Goal: Information Seeking & Learning: Understand process/instructions

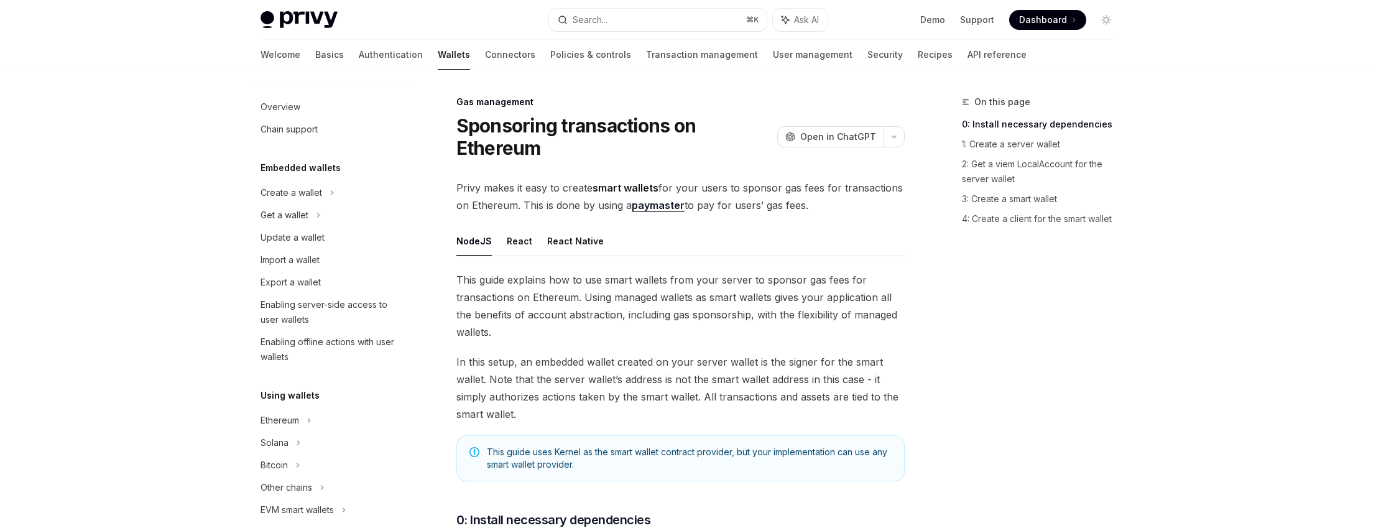
scroll to position [470, 0]
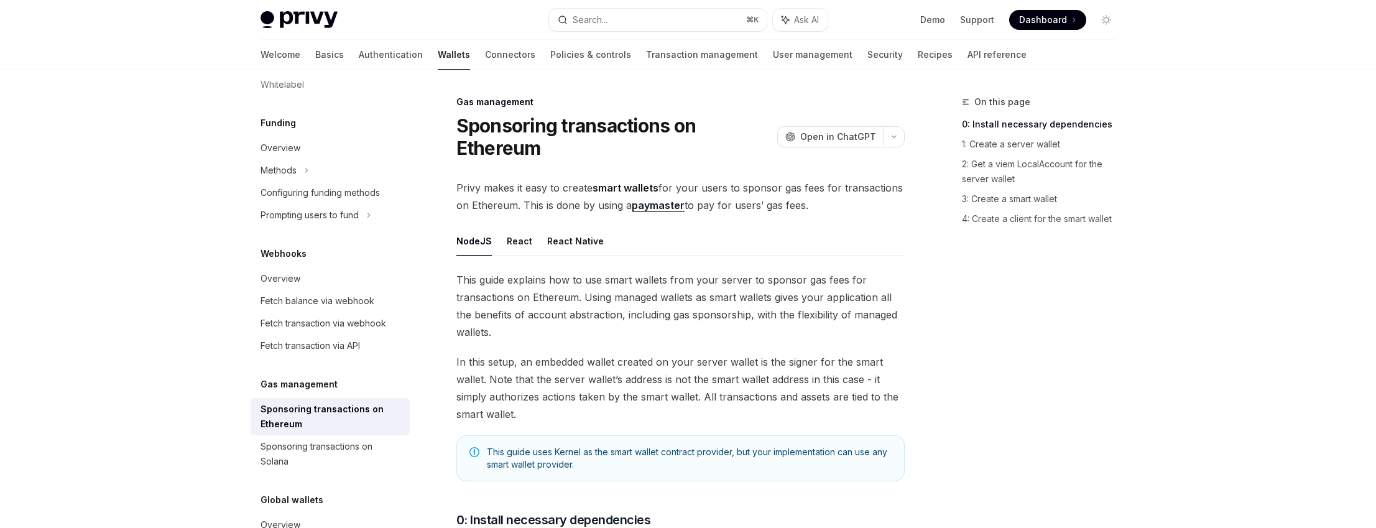
click at [614, 188] on strong "smart wallets" at bounding box center [626, 188] width 66 height 12
drag, startPoint x: 614, startPoint y: 188, endPoint x: 866, endPoint y: 188, distance: 251.2
click at [866, 188] on span "Privy makes it easy to create smart wallets for your users to sponsor gas fees …" at bounding box center [680, 196] width 448 height 35
click at [598, 208] on span "Privy makes it easy to create smart wallets for your users to sponsor gas fees …" at bounding box center [680, 196] width 448 height 35
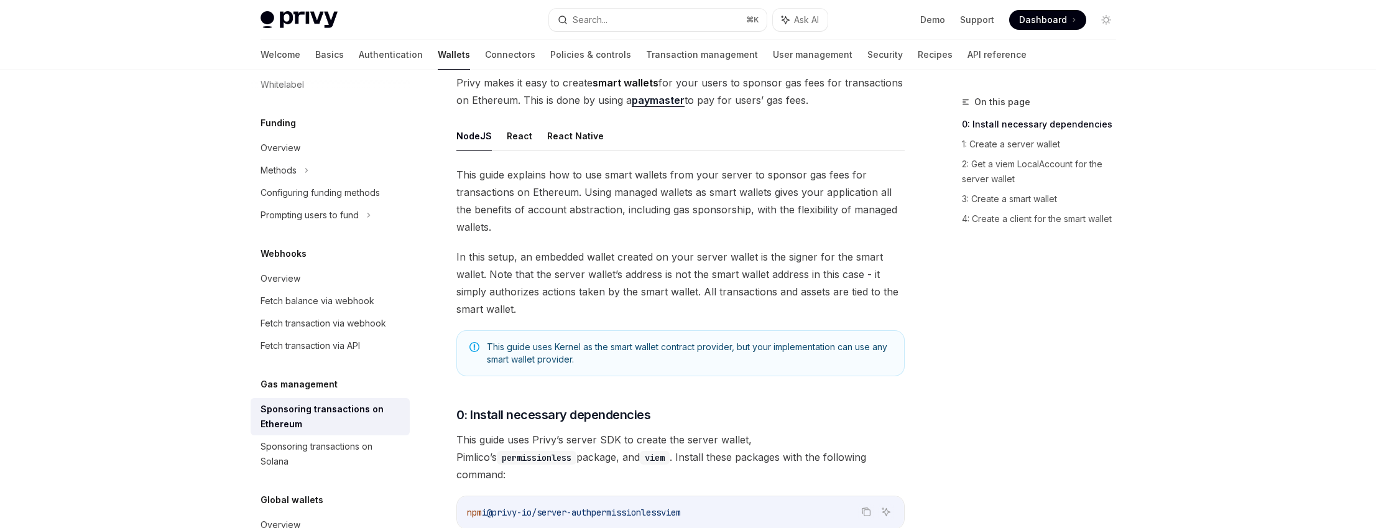
click at [741, 348] on span "This guide uses Kernel as the smart wallet contract provider, but your implemen…" at bounding box center [689, 353] width 405 height 25
drag, startPoint x: 741, startPoint y: 348, endPoint x: 553, endPoint y: 364, distance: 188.5
click at [553, 366] on div "This guide uses Kernel as the smart wallet contract provider, but your implemen…" at bounding box center [680, 353] width 448 height 46
click at [554, 361] on span "This guide uses Kernel as the smart wallet contract provider, but your implemen…" at bounding box center [689, 353] width 405 height 25
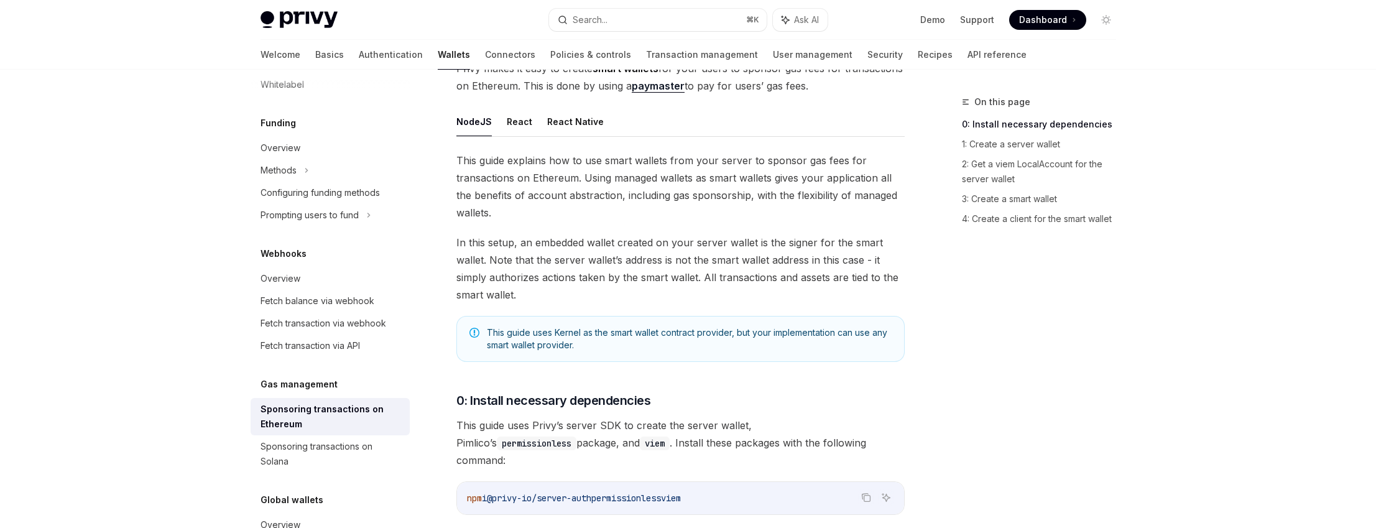
click at [758, 289] on span "In this setup, an embedded wallet created on your server wallet is the signer f…" at bounding box center [680, 269] width 448 height 70
click at [720, 296] on span "In this setup, an embedded wallet created on your server wallet is the signer f…" at bounding box center [680, 269] width 448 height 70
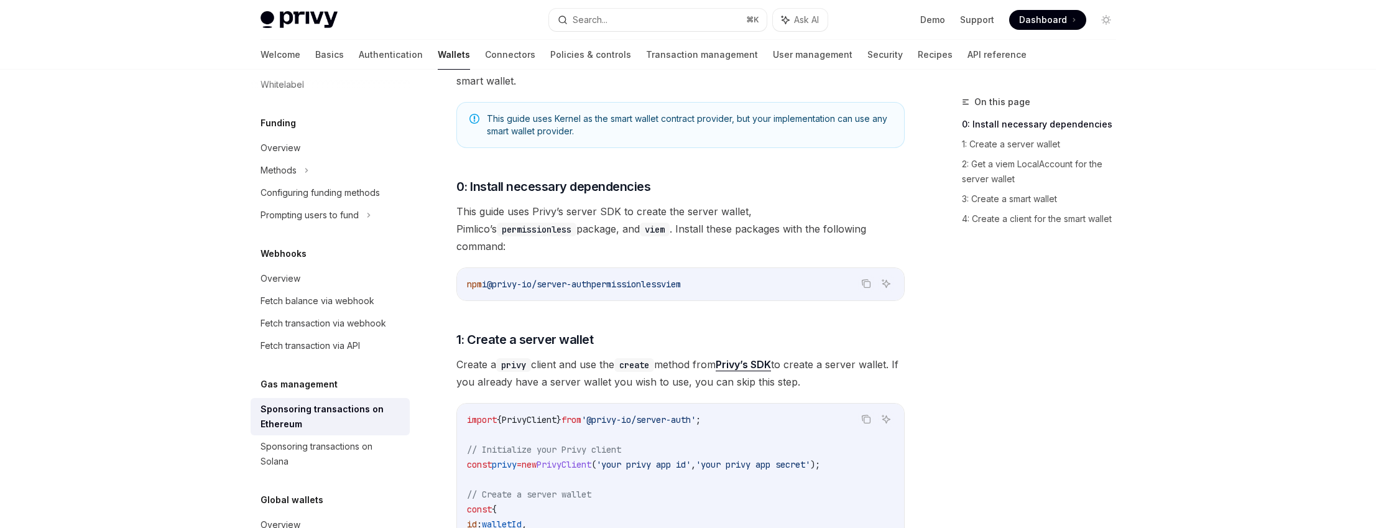
scroll to position [308, 0]
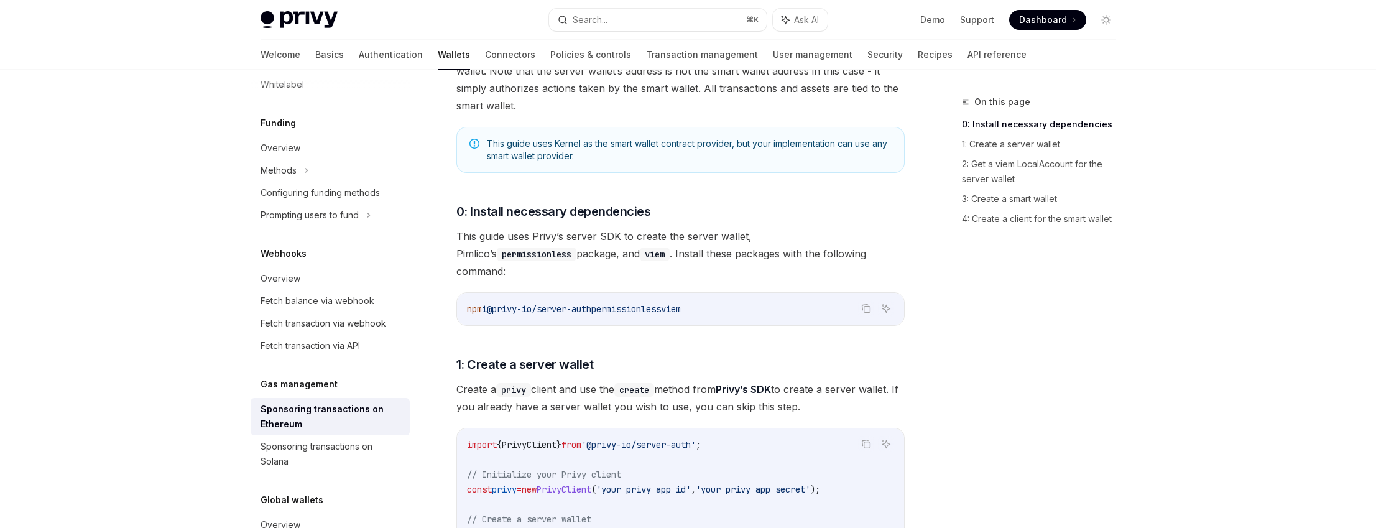
click at [456, 237] on span "This guide uses Privy’s server SDK to create the server wallet, Pimlico’s permi…" at bounding box center [680, 254] width 448 height 52
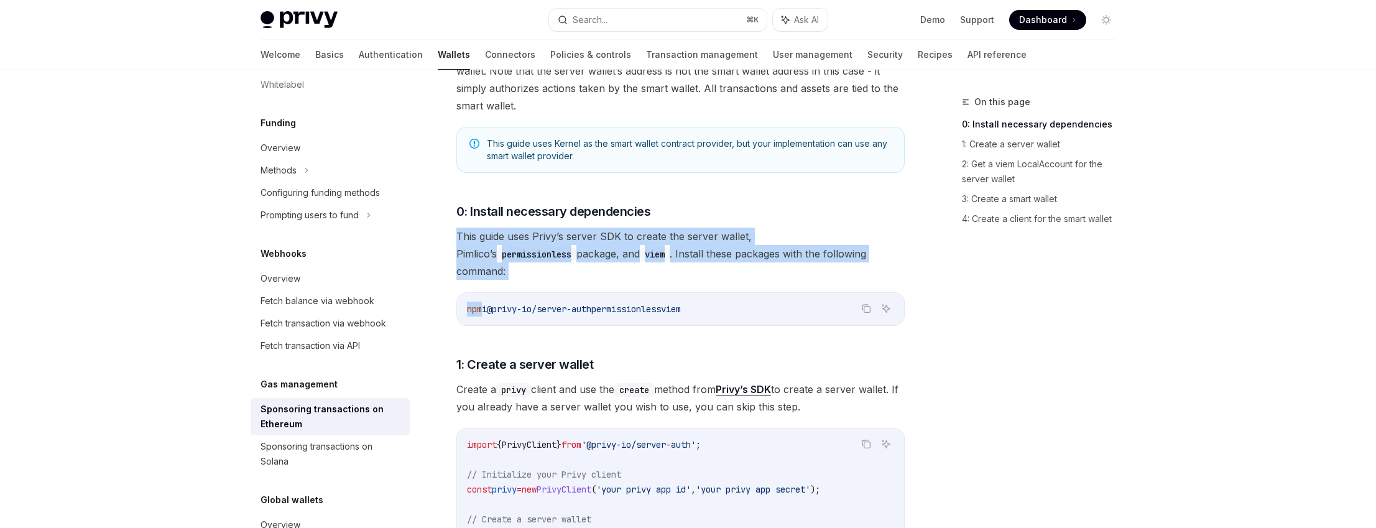
drag, startPoint x: 456, startPoint y: 237, endPoint x: 787, endPoint y: 263, distance: 332.5
click at [686, 261] on span "This guide uses Privy’s server SDK to create the server wallet, Pimlico’s permi…" at bounding box center [680, 254] width 448 height 52
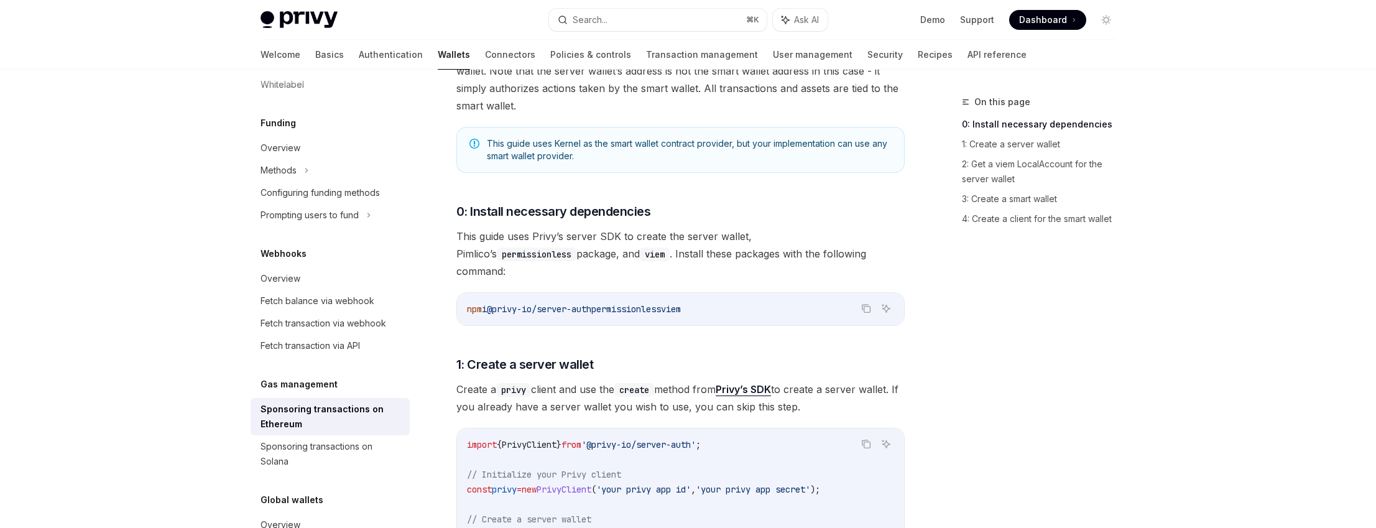
click at [459, 236] on span "This guide uses Privy’s server SDK to create the server wallet, Pimlico’s permi…" at bounding box center [680, 254] width 448 height 52
drag, startPoint x: 459, startPoint y: 236, endPoint x: 659, endPoint y: 237, distance: 199.6
click at [659, 237] on span "This guide uses Privy’s server SDK to create the server wallet, Pimlico’s permi…" at bounding box center [680, 254] width 448 height 52
click at [660, 236] on span "This guide uses Privy’s server SDK to create the server wallet, Pimlico’s permi…" at bounding box center [680, 254] width 448 height 52
click at [466, 239] on span "This guide uses Privy’s server SDK to create the server wallet, Pimlico’s permi…" at bounding box center [680, 254] width 448 height 52
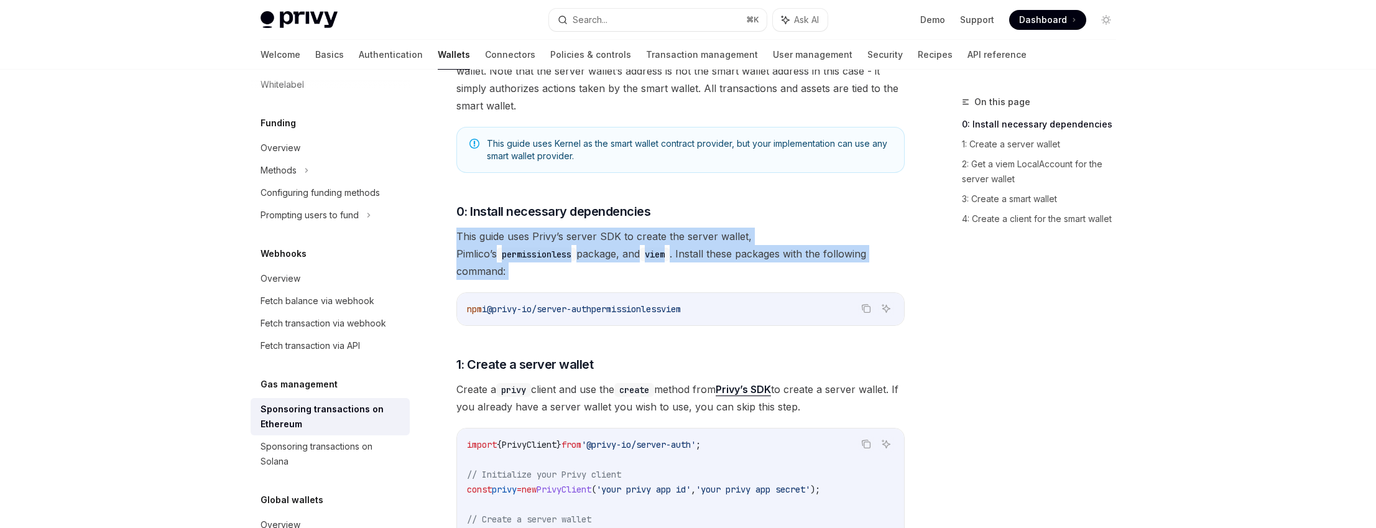
drag, startPoint x: 466, startPoint y: 239, endPoint x: 820, endPoint y: 252, distance: 354.7
click at [823, 251] on span "This guide uses Privy’s server SDK to create the server wallet, Pimlico’s permi…" at bounding box center [680, 254] width 448 height 52
click at [812, 254] on span "This guide uses Privy’s server SDK to create the server wallet, Pimlico’s permi…" at bounding box center [680, 254] width 448 height 52
drag, startPoint x: 807, startPoint y: 256, endPoint x: 455, endPoint y: 234, distance: 352.0
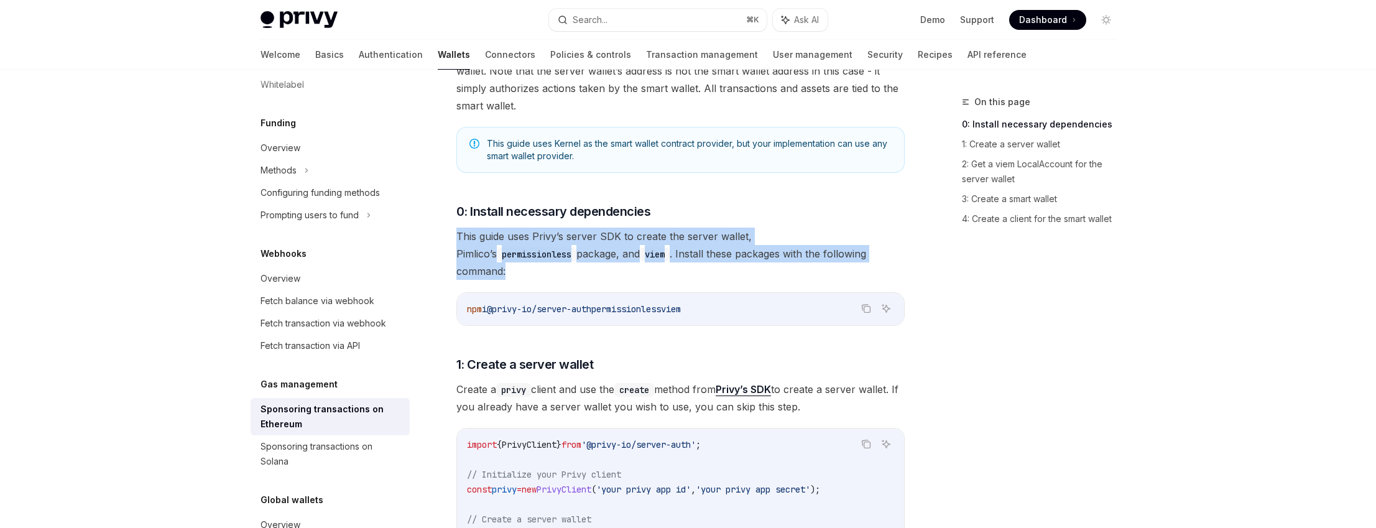
click at [456, 234] on span "This guide uses Privy’s server SDK to create the server wallet, Pimlico’s permi…" at bounding box center [680, 254] width 448 height 52
drag, startPoint x: 456, startPoint y: 234, endPoint x: 809, endPoint y: 258, distance: 354.0
click at [809, 258] on span "This guide uses Privy’s server SDK to create the server wallet, Pimlico’s permi…" at bounding box center [680, 254] width 448 height 52
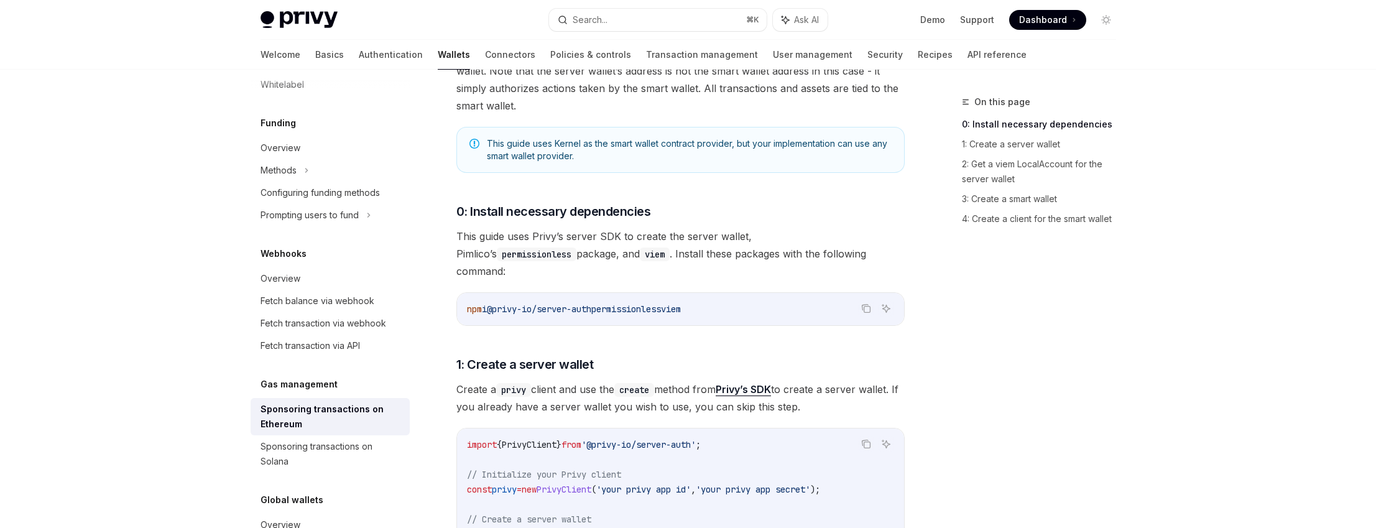
click at [764, 236] on span "This guide uses Privy’s server SDK to create the server wallet, Pimlico’s permi…" at bounding box center [680, 254] width 448 height 52
drag, startPoint x: 764, startPoint y: 236, endPoint x: 800, endPoint y: 235, distance: 35.5
click at [800, 235] on span "This guide uses Privy’s server SDK to create the server wallet, Pimlico’s permi…" at bounding box center [680, 254] width 448 height 52
click at [568, 256] on span "This guide uses Privy’s server SDK to create the server wallet, Pimlico’s permi…" at bounding box center [680, 254] width 448 height 52
drag, startPoint x: 568, startPoint y: 256, endPoint x: 732, endPoint y: 251, distance: 163.6
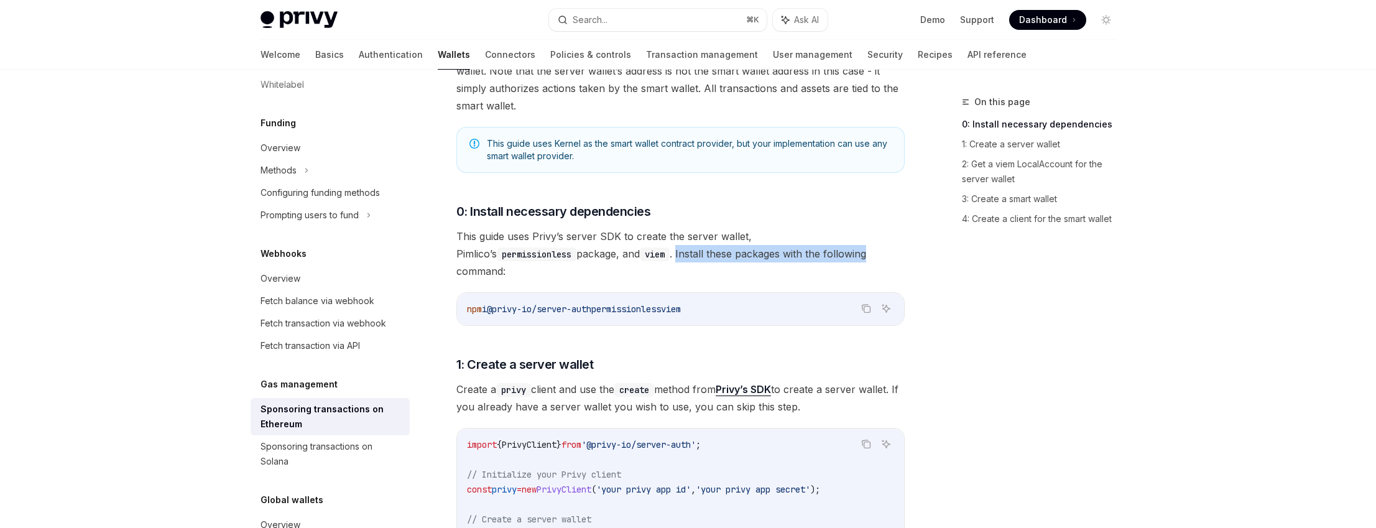
click at [732, 251] on span "This guide uses Privy’s server SDK to create the server wallet, Pimlico’s permi…" at bounding box center [680, 254] width 448 height 52
click at [772, 234] on span "This guide uses Privy’s server SDK to create the server wallet, Pimlico’s permi…" at bounding box center [680, 254] width 448 height 52
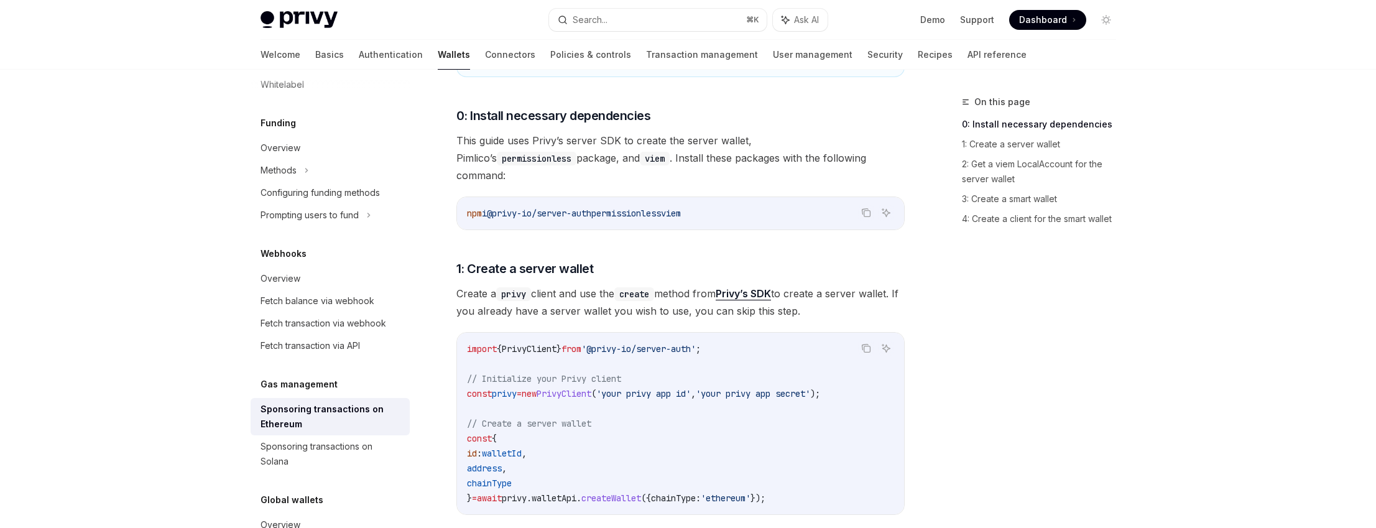
scroll to position [470, 0]
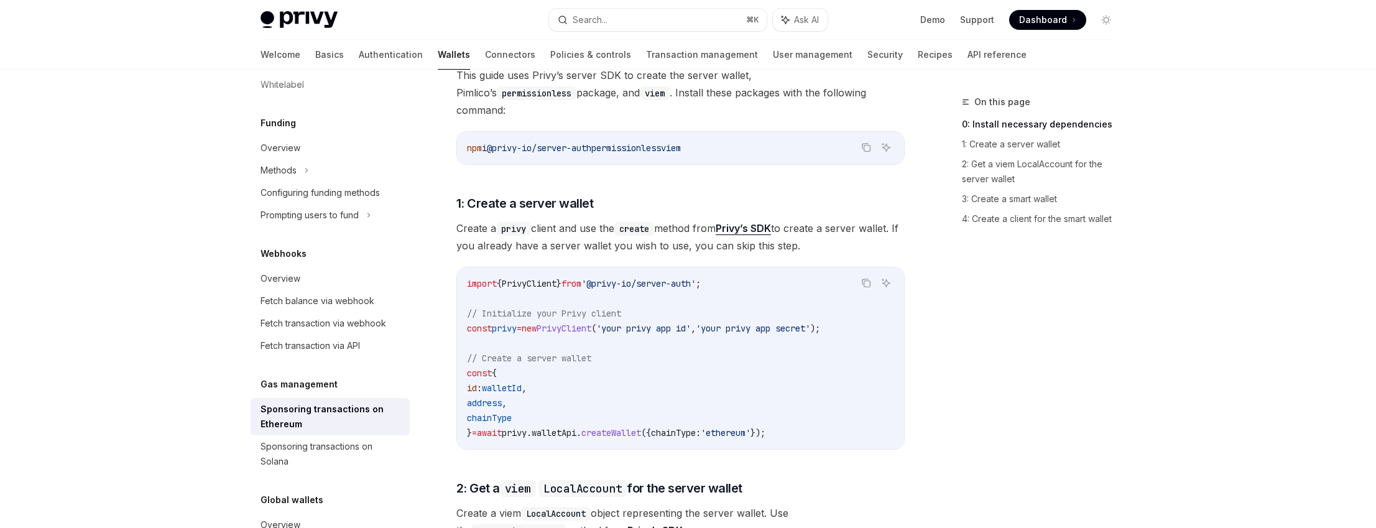
click at [468, 220] on span "Create a privy client and use the create method from Privy’s SDK to create a se…" at bounding box center [680, 237] width 448 height 35
drag, startPoint x: 468, startPoint y: 209, endPoint x: 591, endPoint y: 208, distance: 123.1
click at [589, 220] on span "Create a privy client and use the create method from Privy’s SDK to create a se…" at bounding box center [680, 237] width 448 height 35
click at [594, 220] on span "Create a privy client and use the create method from Privy’s SDK to create a se…" at bounding box center [680, 237] width 448 height 35
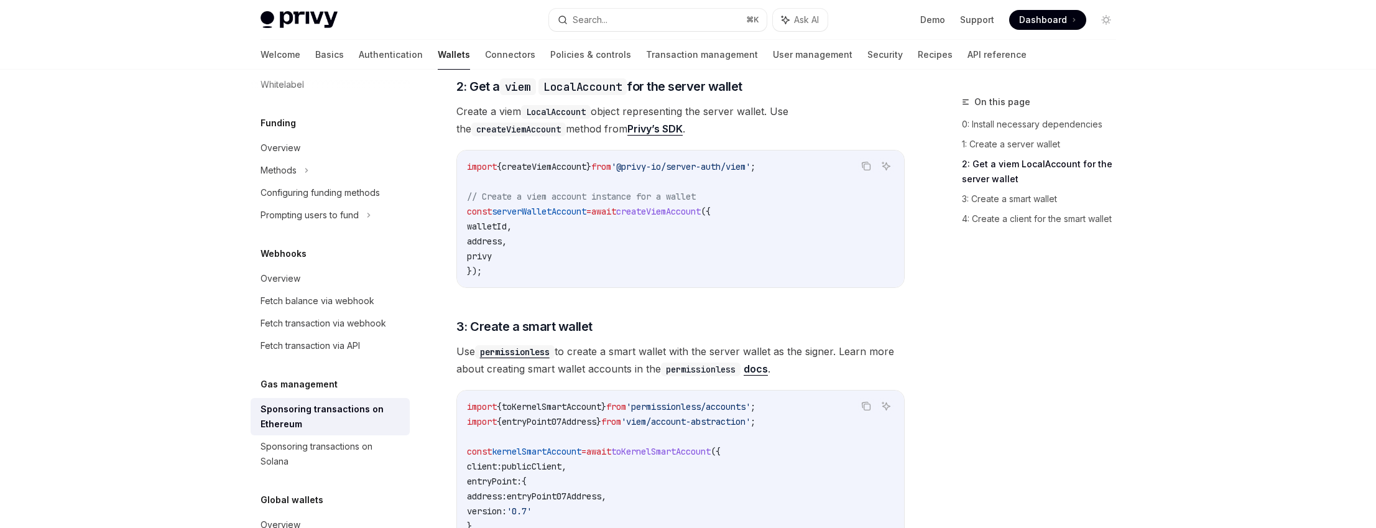
scroll to position [963, 0]
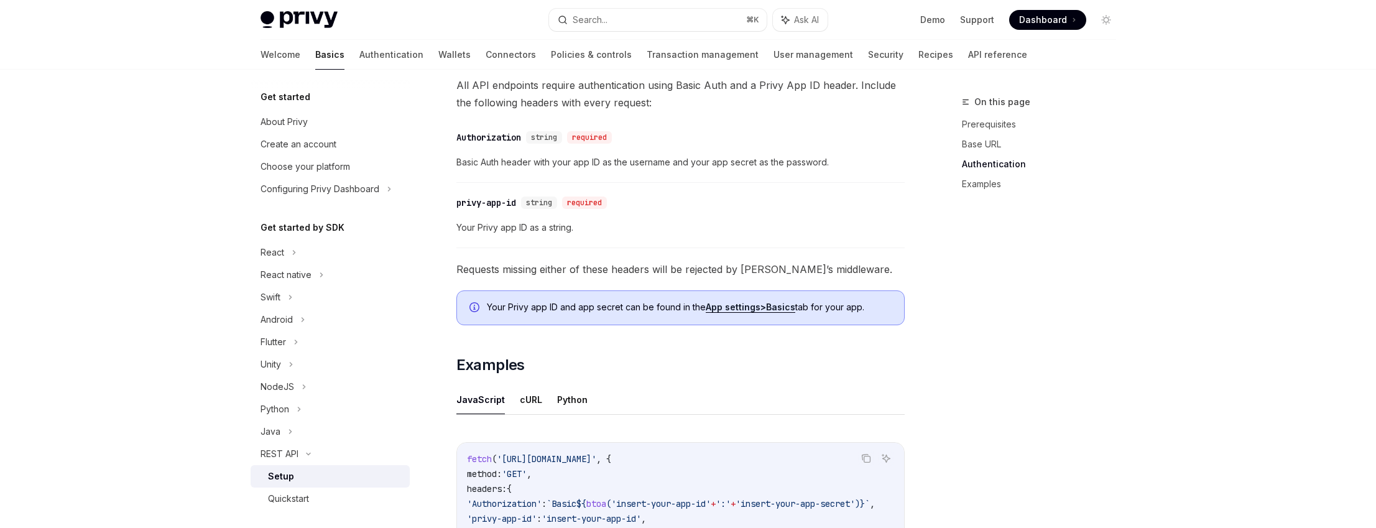
scroll to position [274, 0]
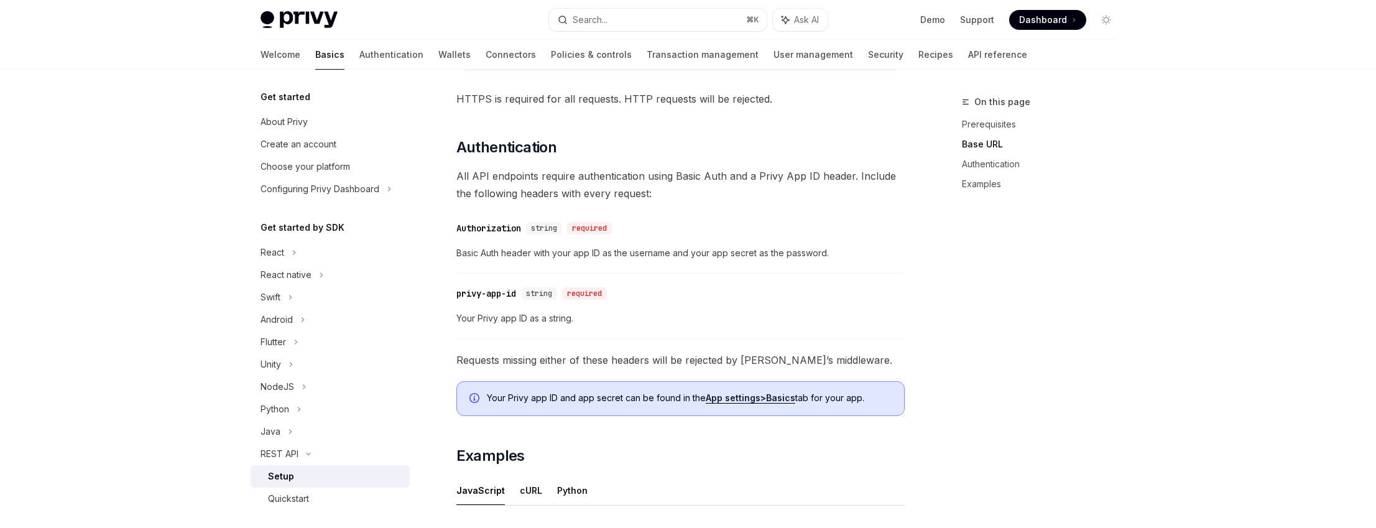
click at [499, 357] on span "Requests missing either of these headers will be rejected by [PERSON_NAME]’s mi…" at bounding box center [680, 359] width 448 height 17
drag, startPoint x: 499, startPoint y: 357, endPoint x: 822, endPoint y: 361, distance: 322.8
click at [812, 361] on span "Requests missing either of these headers will be rejected by [PERSON_NAME]’s mi…" at bounding box center [680, 359] width 448 height 17
click at [813, 360] on span "Requests missing either of these headers will be rejected by [PERSON_NAME]’s mi…" at bounding box center [680, 359] width 448 height 17
drag, startPoint x: 813, startPoint y: 360, endPoint x: 540, endPoint y: 360, distance: 273.0
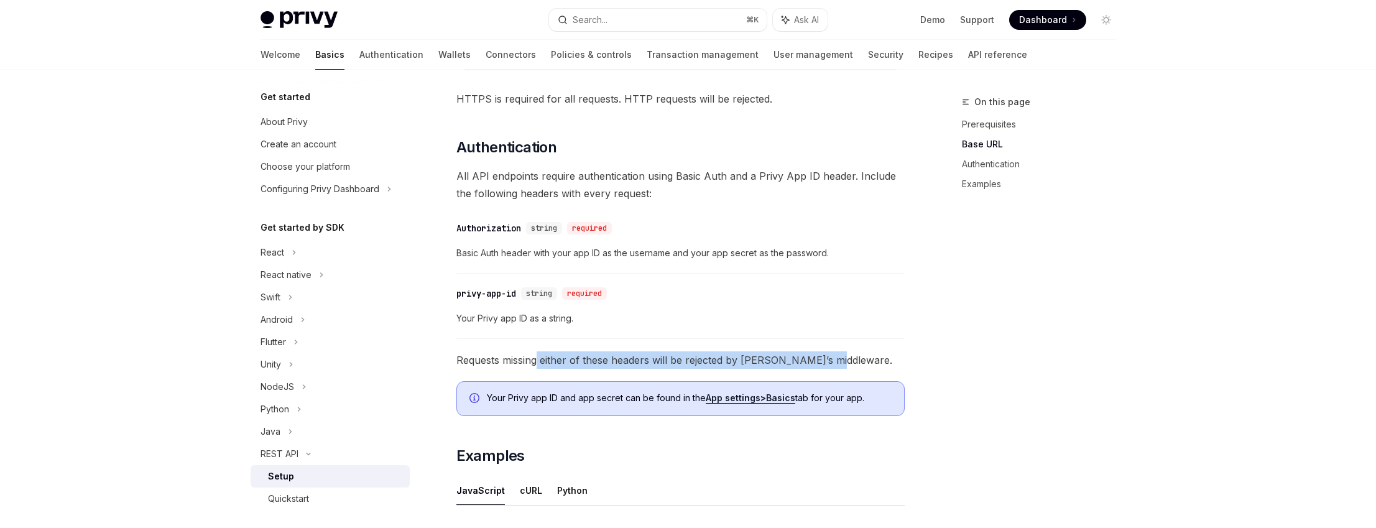
click at [540, 360] on span "Requests missing either of these headers will be rejected by [PERSON_NAME]’s mi…" at bounding box center [680, 359] width 448 height 17
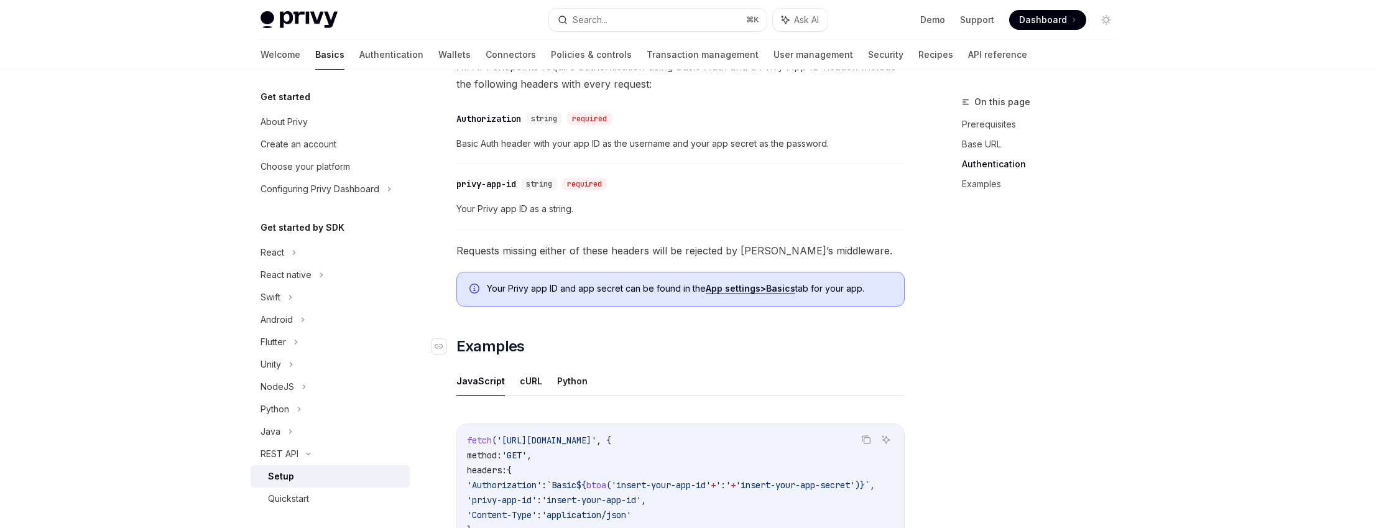
scroll to position [493, 0]
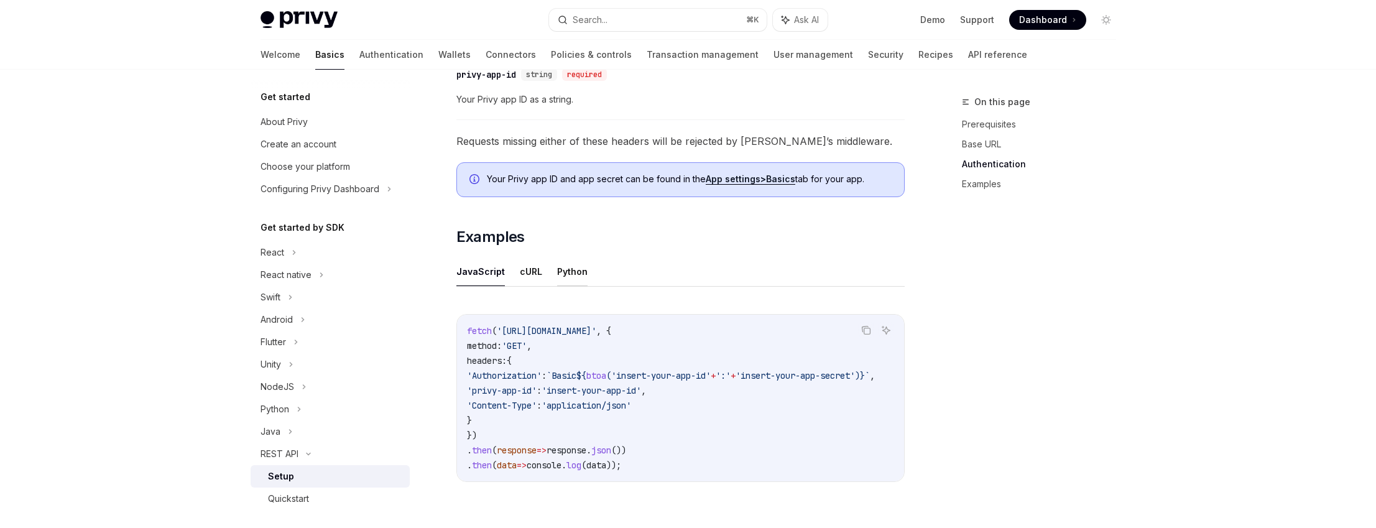
click at [565, 273] on button "Python" at bounding box center [572, 271] width 30 height 29
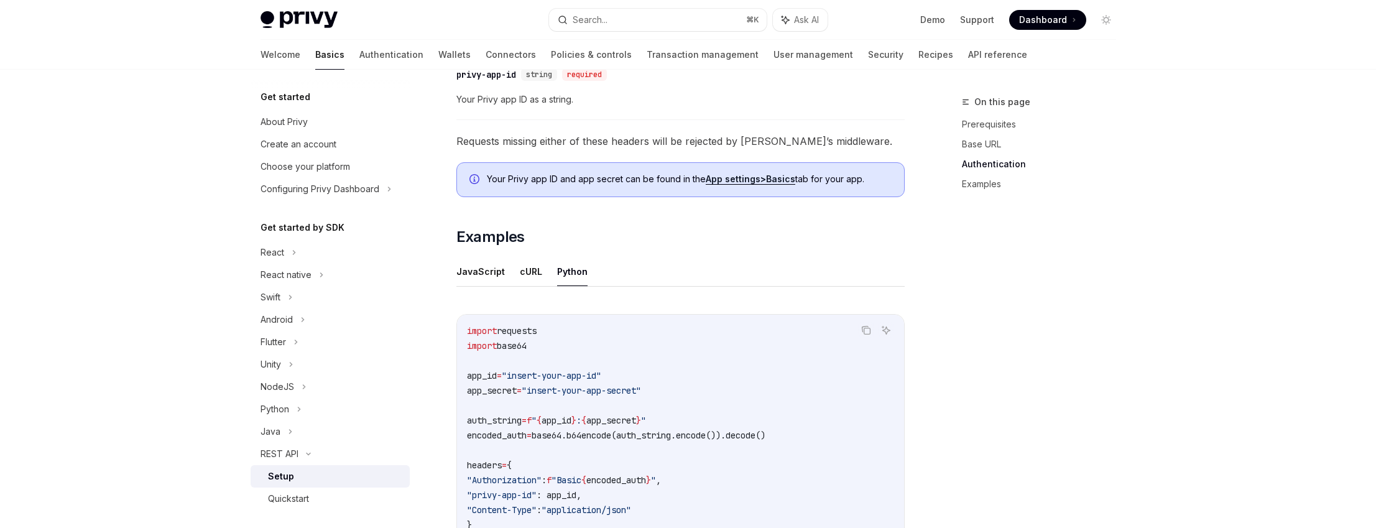
scroll to position [596, 0]
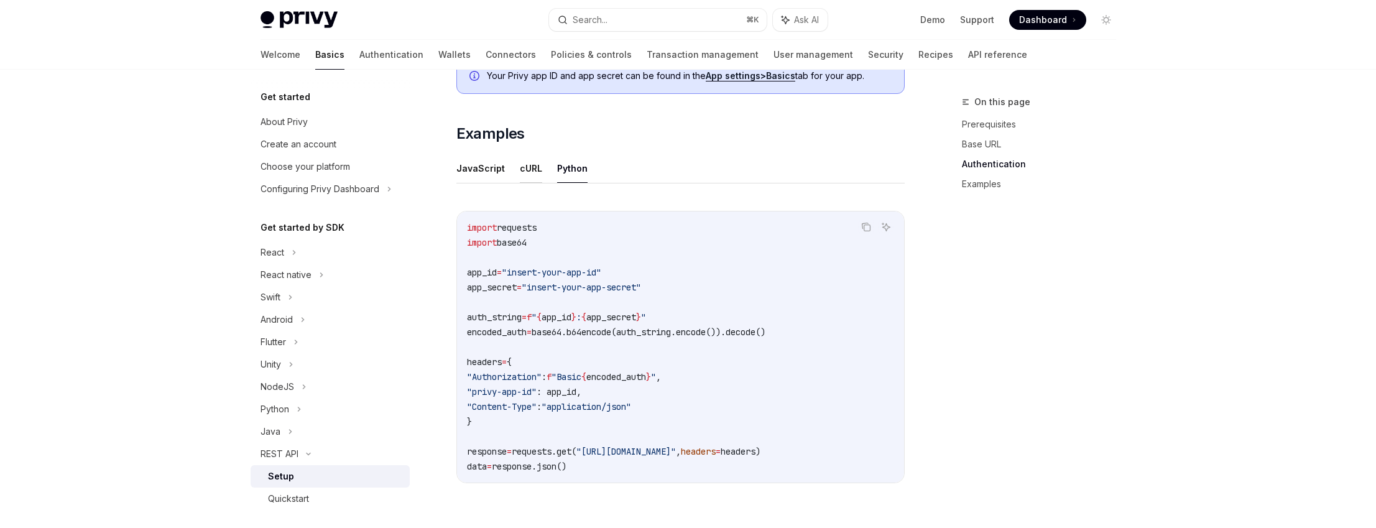
click at [520, 165] on button "cURL" at bounding box center [531, 168] width 22 height 29
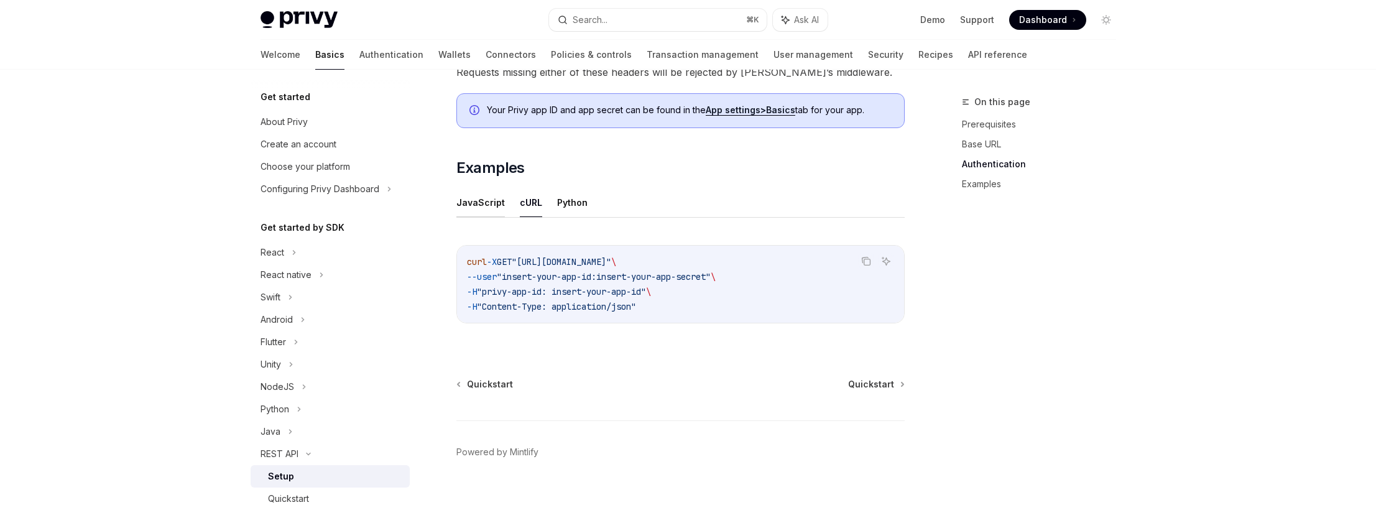
click at [489, 201] on button "JavaScript" at bounding box center [480, 202] width 49 height 29
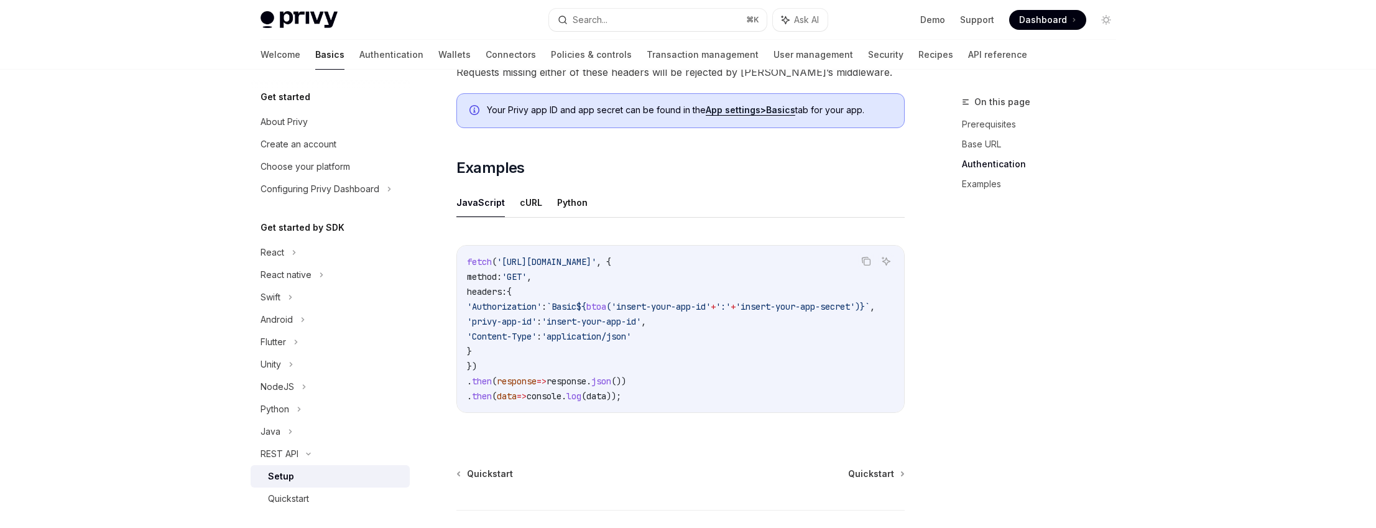
click at [524, 202] on button "cURL" at bounding box center [531, 202] width 22 height 29
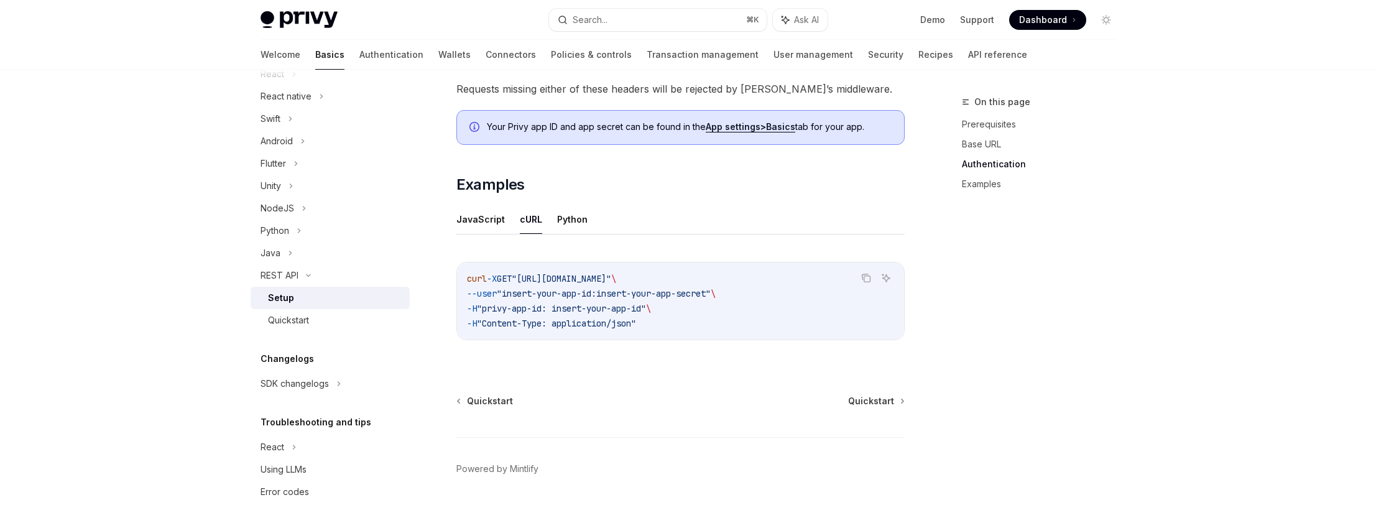
scroll to position [562, 0]
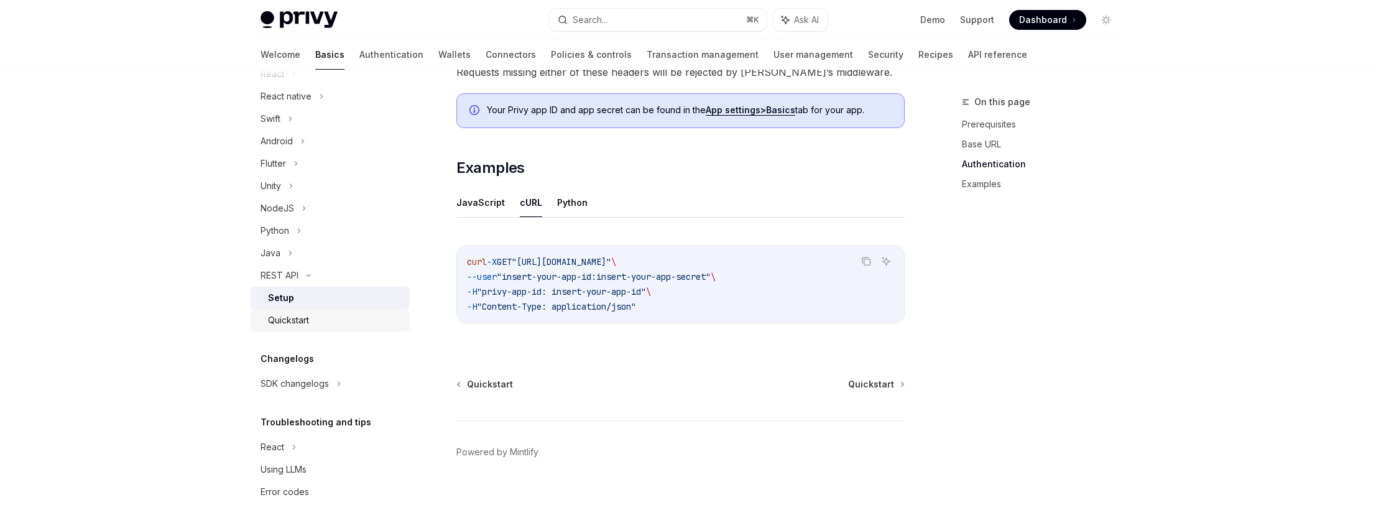
click at [303, 315] on div "Quickstart" at bounding box center [288, 320] width 41 height 15
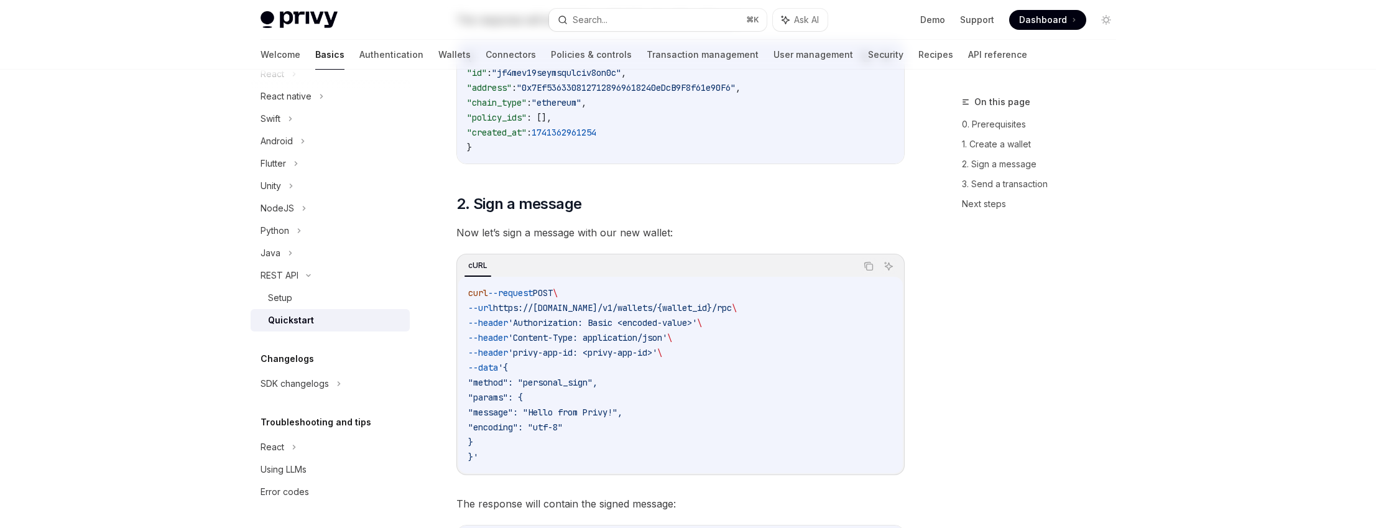
type textarea "*"
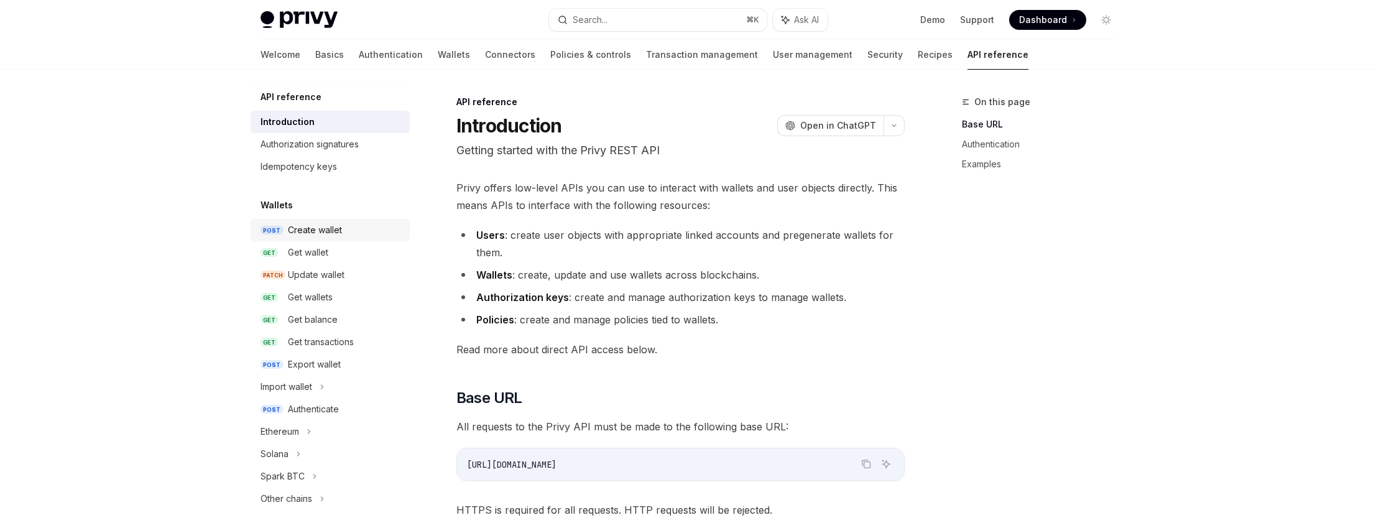
click at [343, 232] on div "Create wallet" at bounding box center [345, 230] width 114 height 15
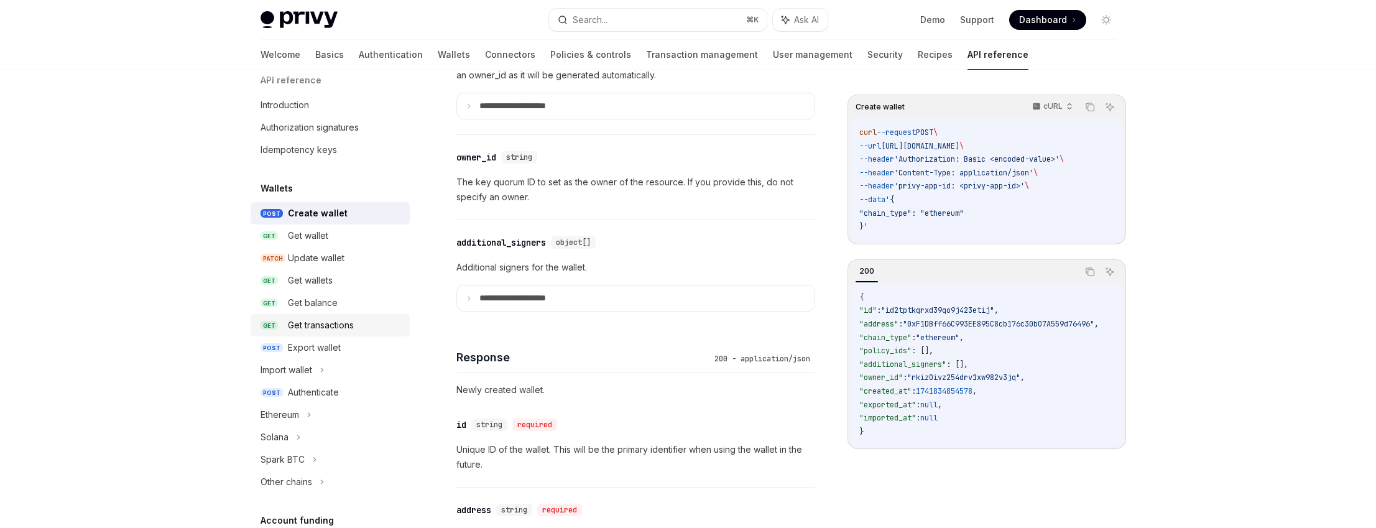
scroll to position [48, 0]
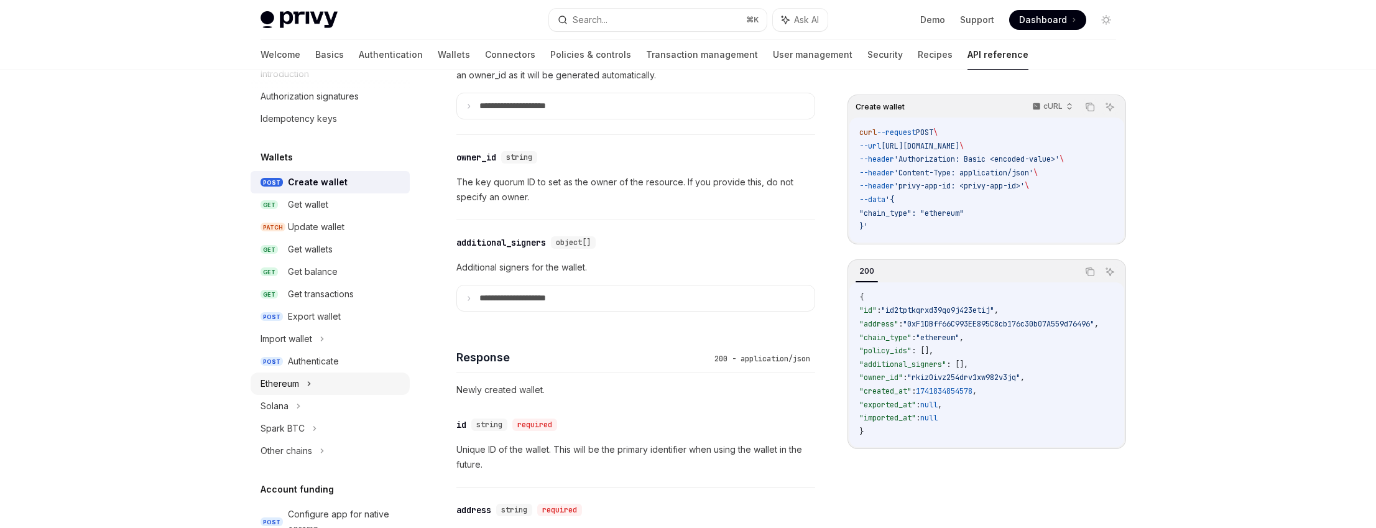
click at [325, 386] on div "Ethereum" at bounding box center [330, 384] width 159 height 22
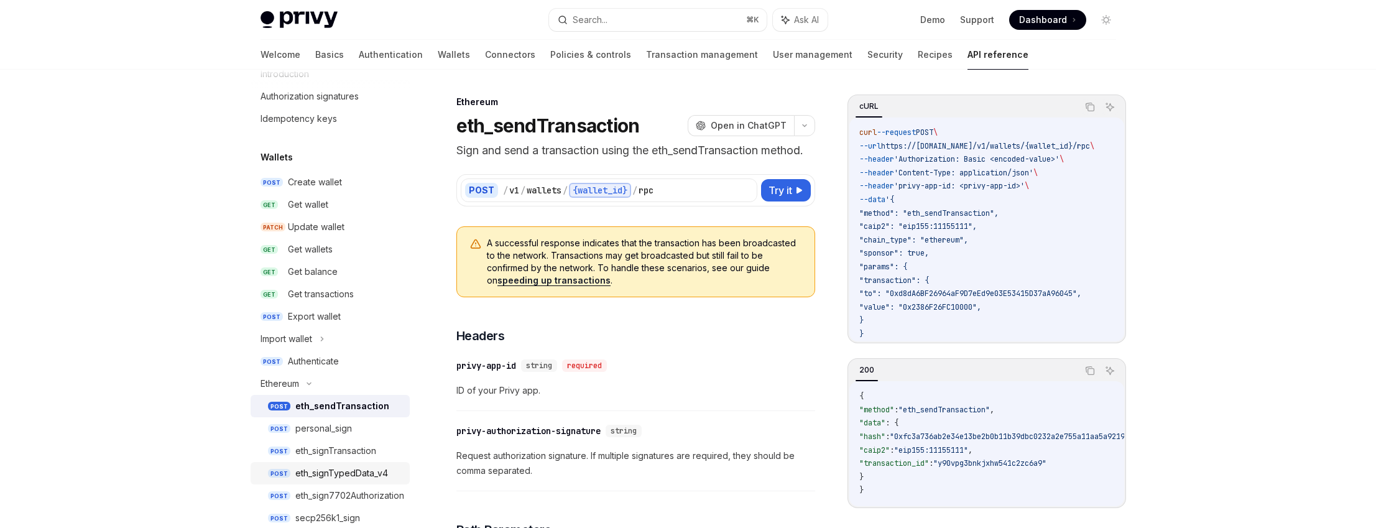
scroll to position [146, 0]
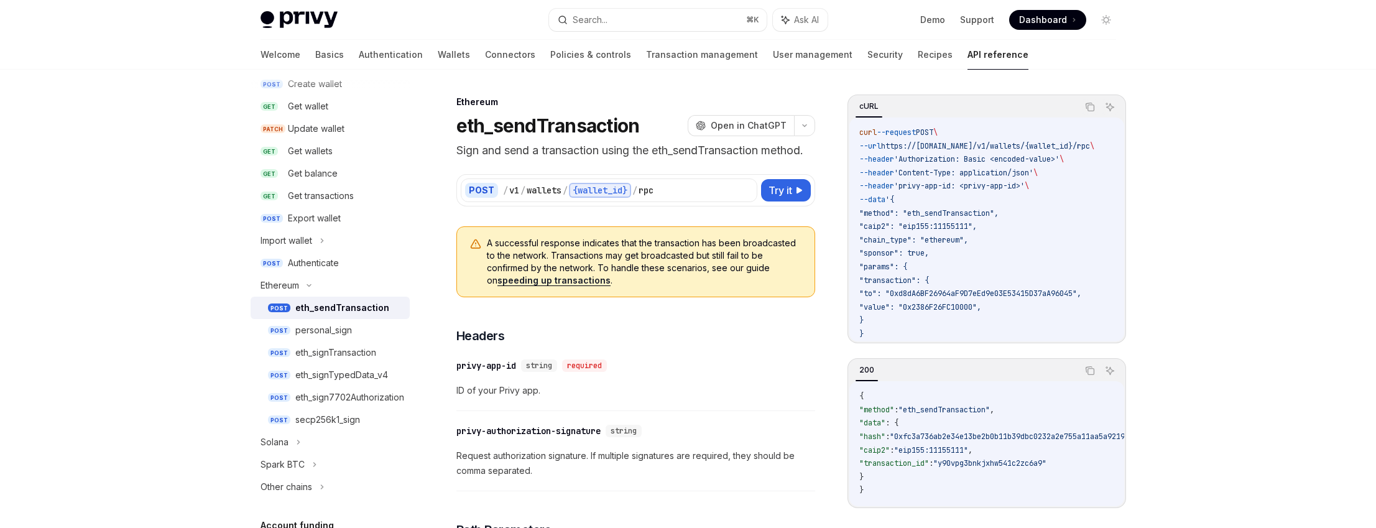
click at [887, 249] on span ""sponsor": true," at bounding box center [894, 253] width 70 height 10
click at [888, 249] on span ""sponsor": true," at bounding box center [894, 253] width 70 height 10
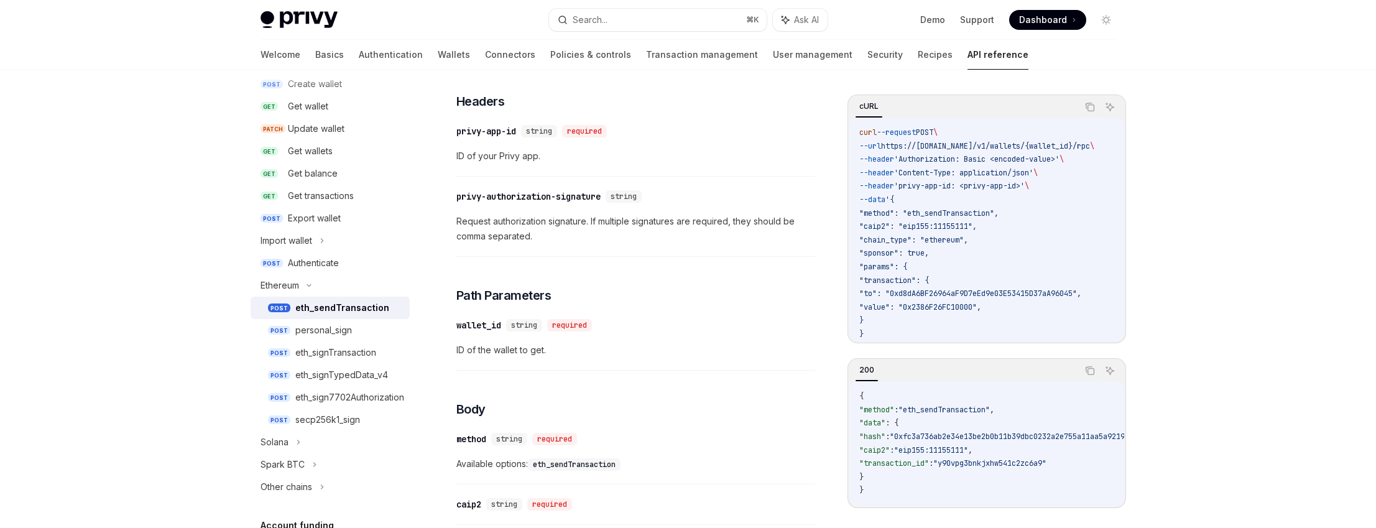
scroll to position [379, 0]
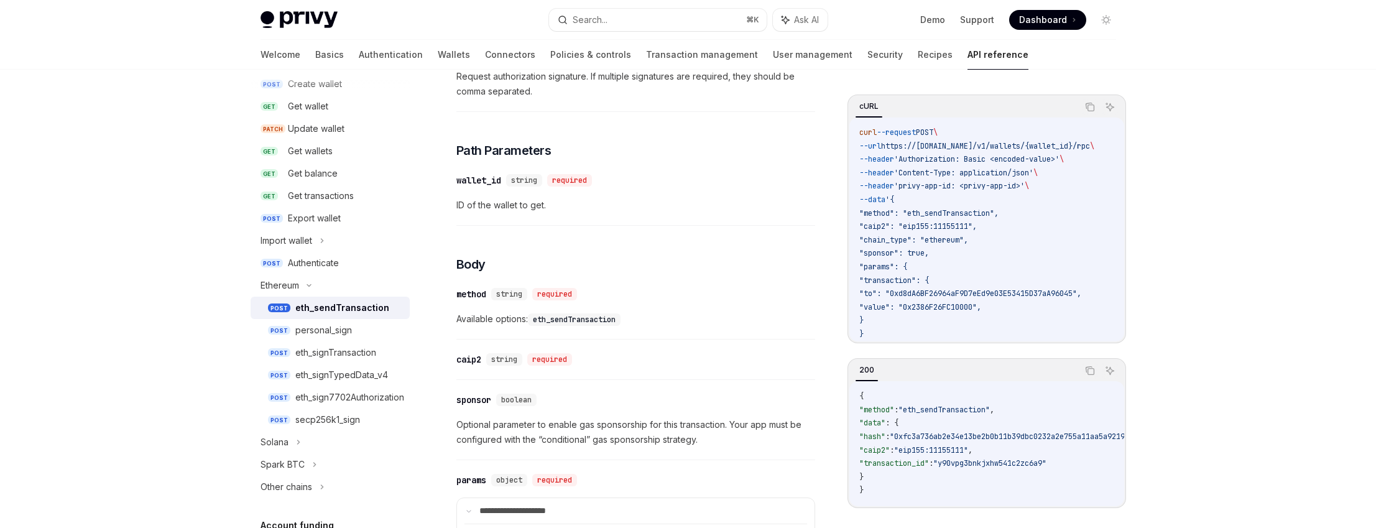
click at [586, 424] on span "Optional parameter to enable gas sponsorship for this transaction. Your app mus…" at bounding box center [635, 432] width 359 height 30
drag, startPoint x: 586, startPoint y: 424, endPoint x: 692, endPoint y: 422, distance: 106.4
click at [692, 422] on span "Optional parameter to enable gas sponsorship for this transaction. Your app mus…" at bounding box center [635, 432] width 359 height 30
click at [659, 427] on span "Optional parameter to enable gas sponsorship for this transaction. Your app mus…" at bounding box center [635, 432] width 359 height 30
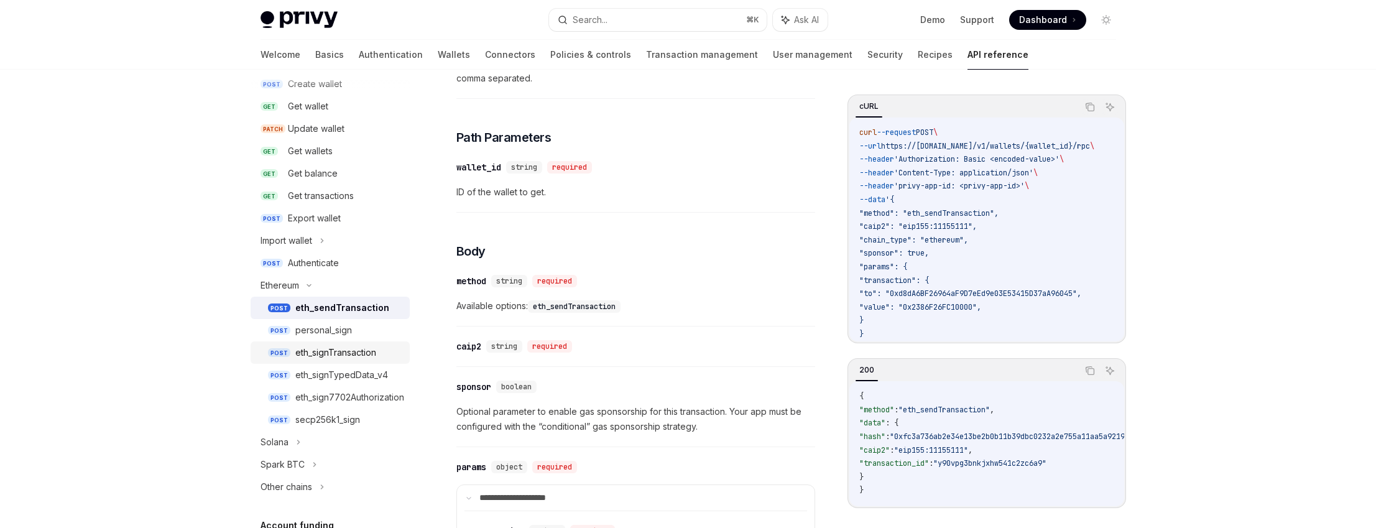
scroll to position [162, 0]
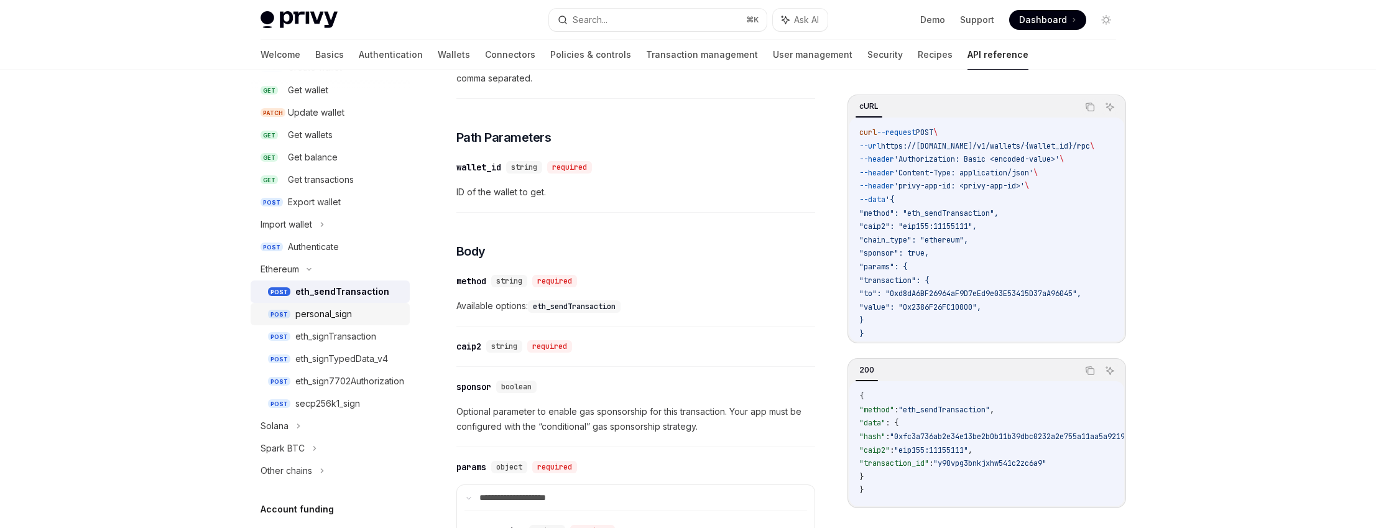
click at [346, 318] on div "personal_sign" at bounding box center [323, 314] width 57 height 15
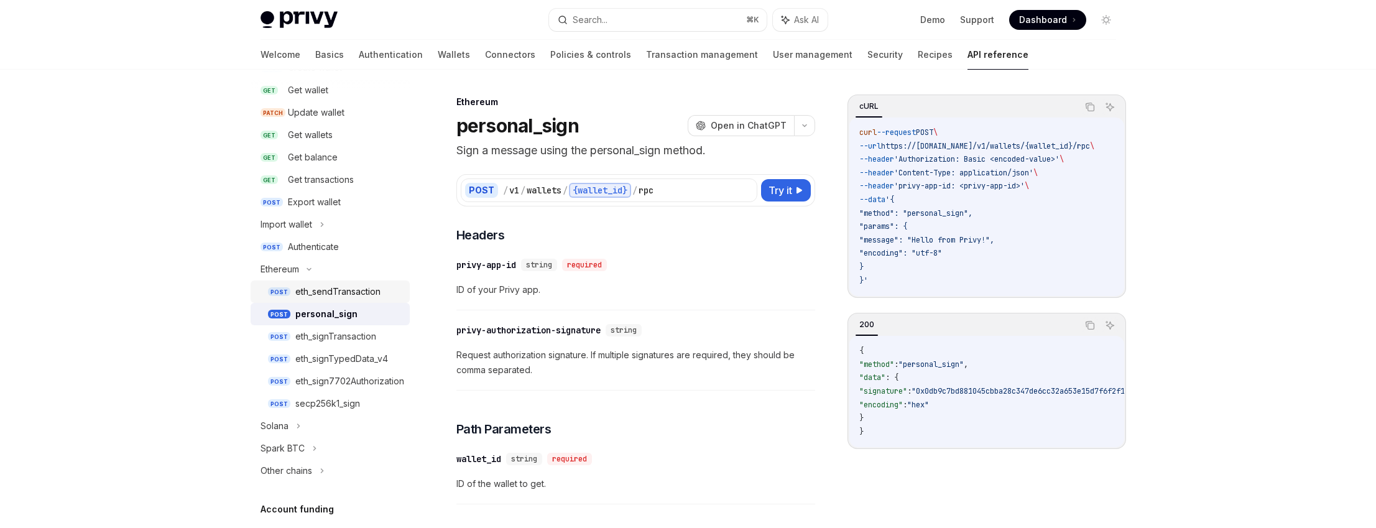
click at [353, 292] on div "eth_sendTransaction" at bounding box center [337, 291] width 85 height 15
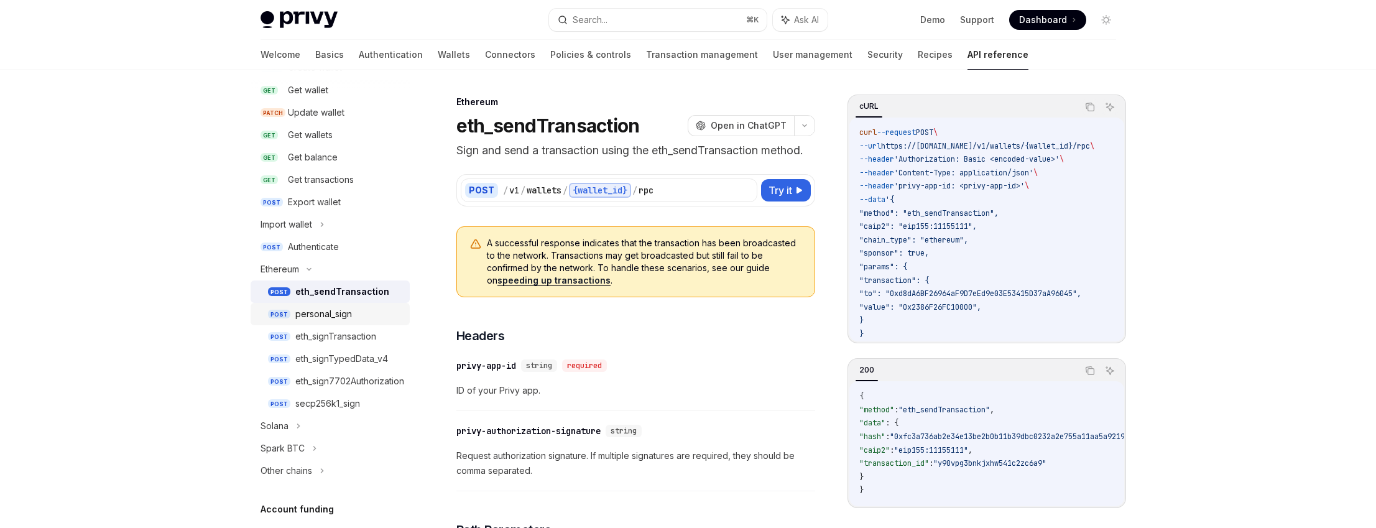
click at [348, 317] on div "personal_sign" at bounding box center [323, 314] width 57 height 15
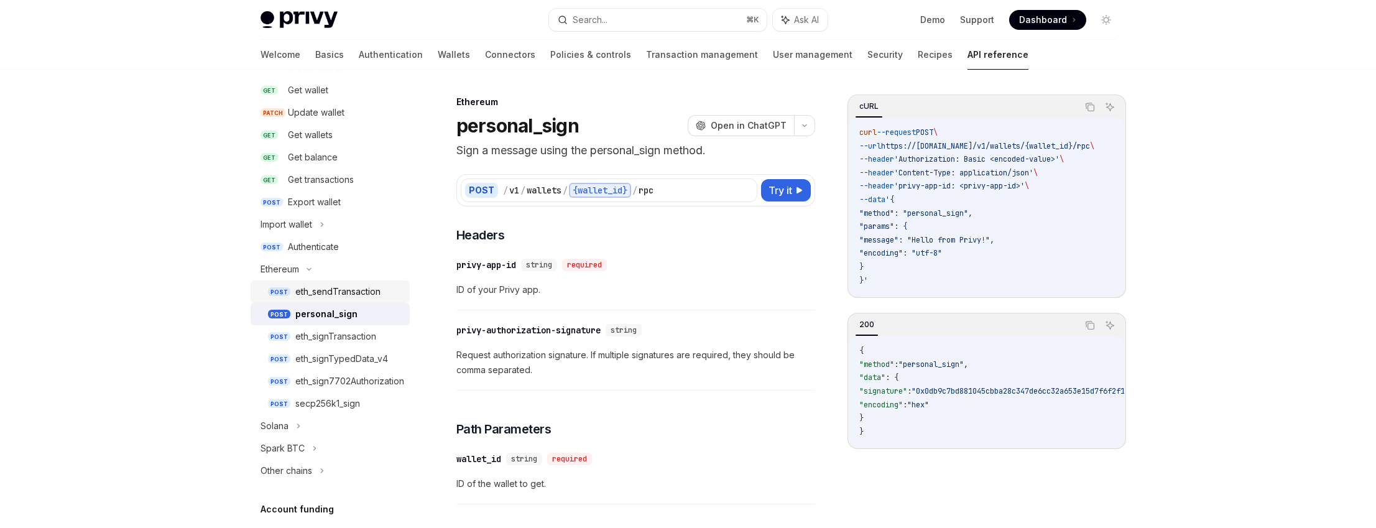
click at [351, 297] on div "eth_sendTransaction" at bounding box center [337, 291] width 85 height 15
type textarea "*"
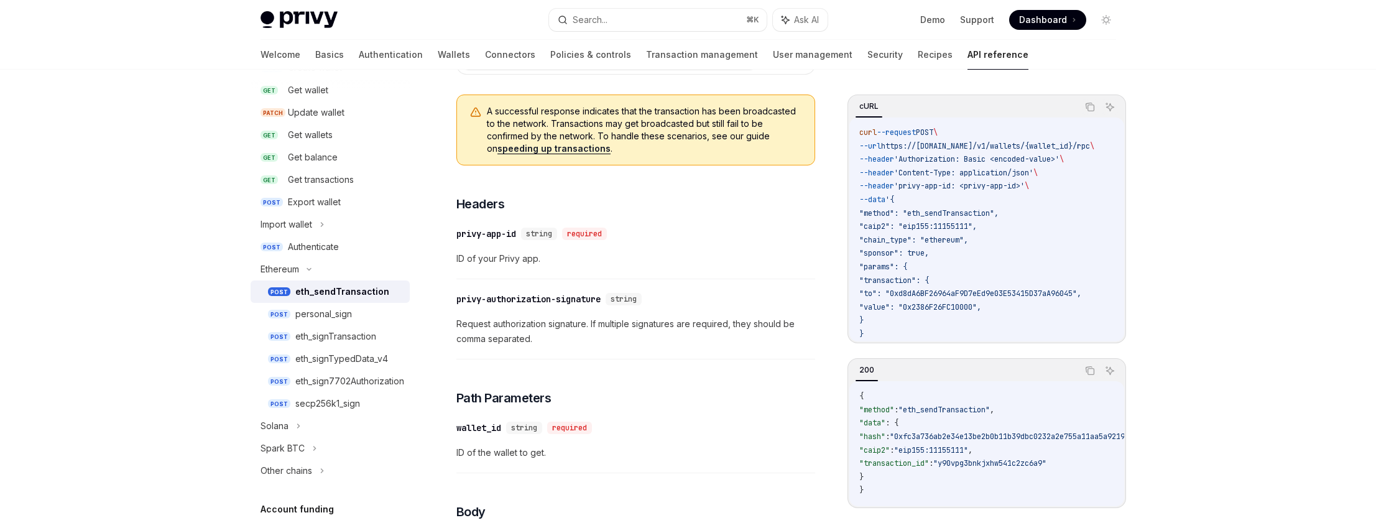
scroll to position [230, 0]
